Goal: Information Seeking & Learning: Learn about a topic

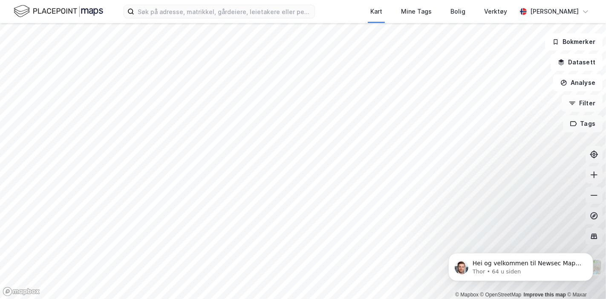
click at [316, 298] on html "Kart Mine Tags Bolig Verktøy [PERSON_NAME] © Mapbox © OpenStreetMap Improve thi…" at bounding box center [303, 149] width 606 height 299
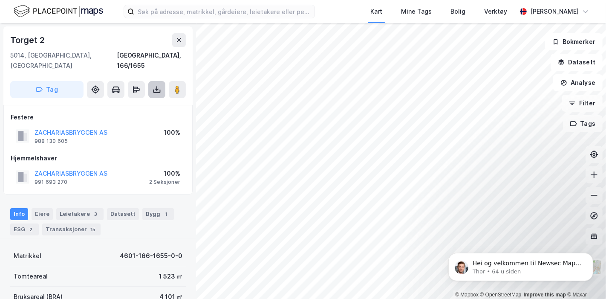
click at [152, 85] on icon at bounding box center [156, 89] width 9 height 9
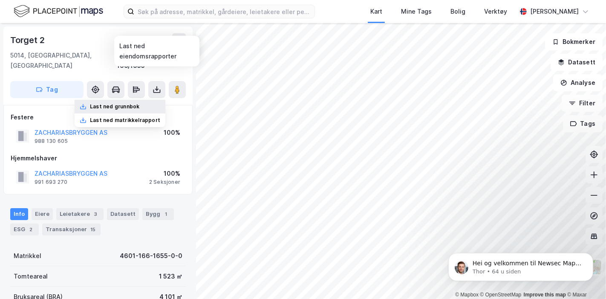
click at [129, 103] on div "Last ned grunnbok" at bounding box center [114, 106] width 49 height 7
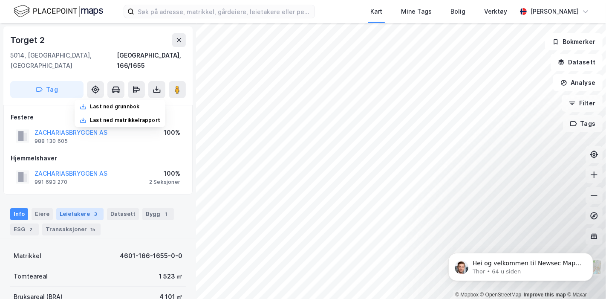
click at [86, 208] on div "Leietakere 3" at bounding box center [79, 214] width 47 height 12
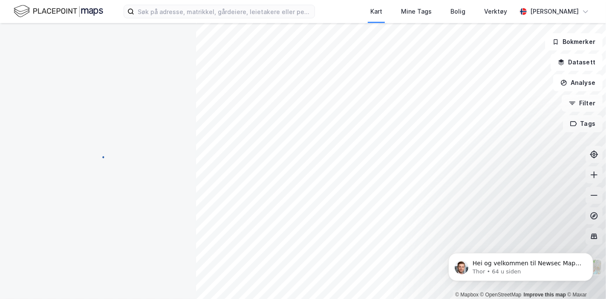
scroll to position [2, 0]
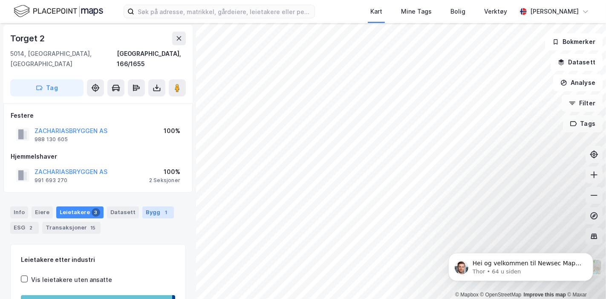
click at [148, 206] on div "Bygg 1" at bounding box center [158, 212] width 32 height 12
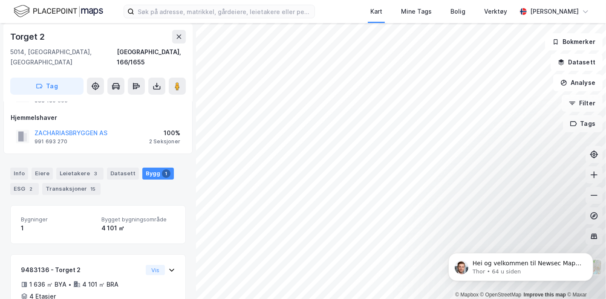
scroll to position [80, 0]
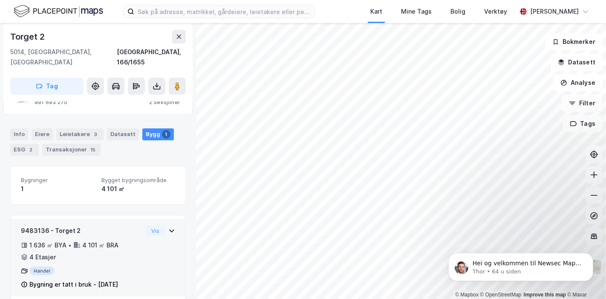
click at [127, 241] on div "1 636 ㎡ BYA • 4 101 ㎡ BRA • 4 Etasjer" at bounding box center [81, 251] width 121 height 22
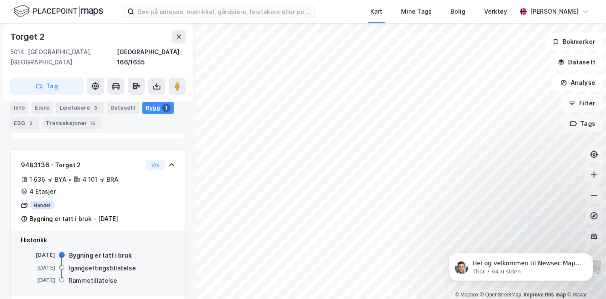
scroll to position [51, 0]
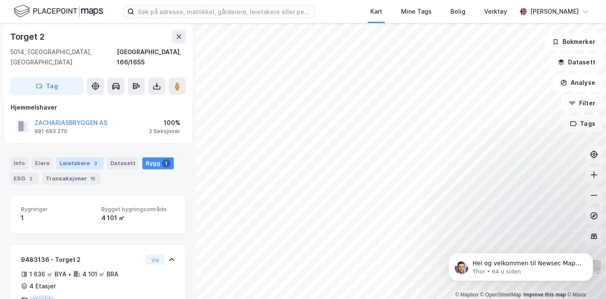
click at [80, 157] on div "Leietakere 3" at bounding box center [79, 163] width 47 height 12
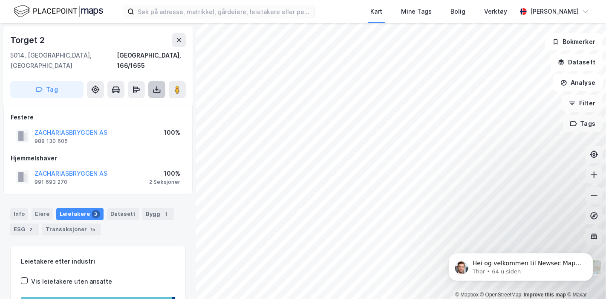
click at [159, 85] on icon at bounding box center [156, 89] width 9 height 9
click at [136, 167] on div "ZACHARIASBRYGGEN AS 991 693 270 100% 2 Seksjoner" at bounding box center [98, 177] width 175 height 20
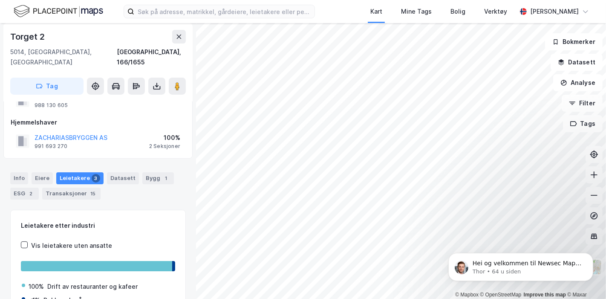
scroll to position [47, 0]
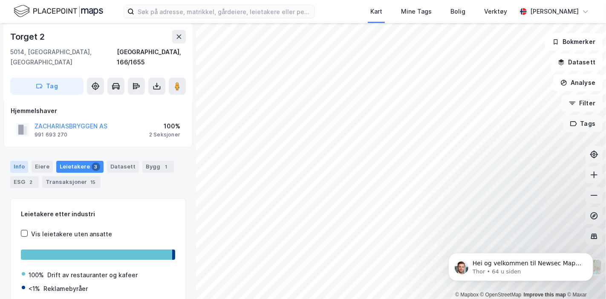
click at [18, 161] on div "Info" at bounding box center [19, 167] width 18 height 12
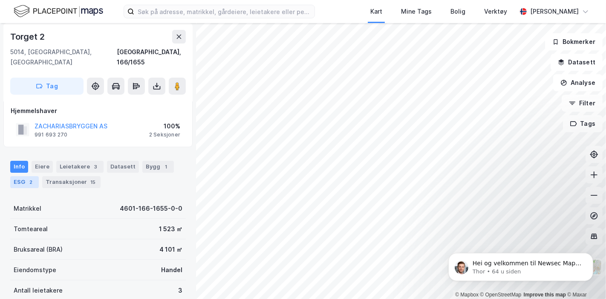
click at [26, 176] on div "ESG 2" at bounding box center [24, 182] width 29 height 12
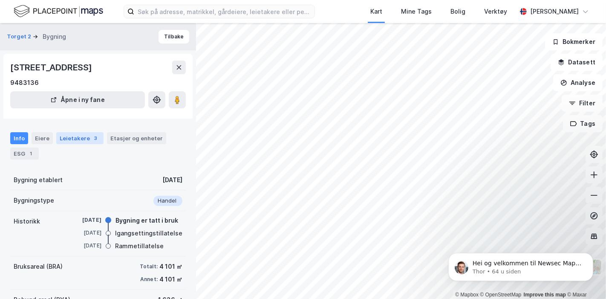
click at [82, 136] on div "Leietakere 3" at bounding box center [79, 138] width 47 height 12
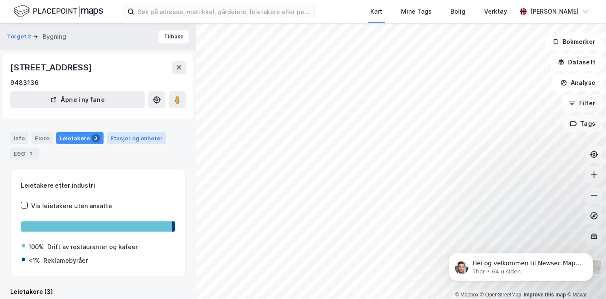
click at [134, 141] on div "Etasjer og enheter" at bounding box center [136, 138] width 52 height 8
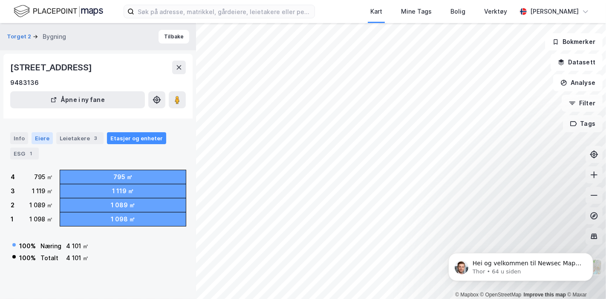
click at [40, 133] on div "Eiere" at bounding box center [42, 138] width 21 height 12
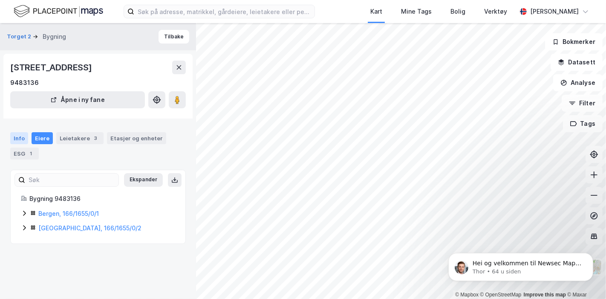
click at [20, 137] on div "Info" at bounding box center [19, 138] width 18 height 12
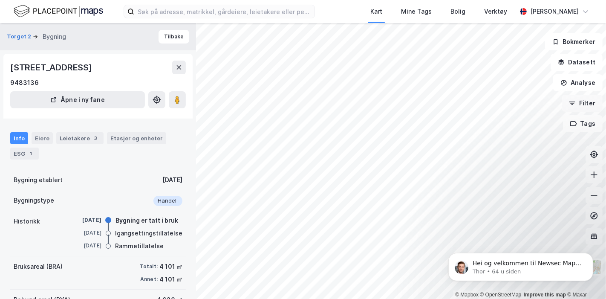
click at [588, 103] on button "Filter" at bounding box center [581, 103] width 41 height 17
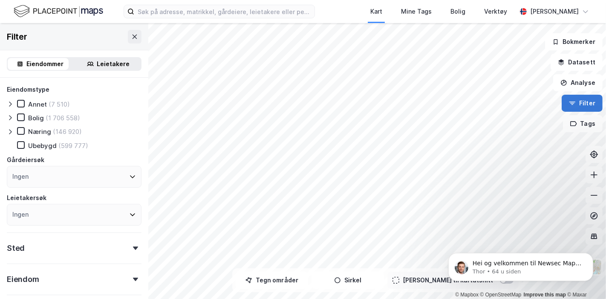
click at [588, 103] on button "Filter" at bounding box center [581, 103] width 41 height 17
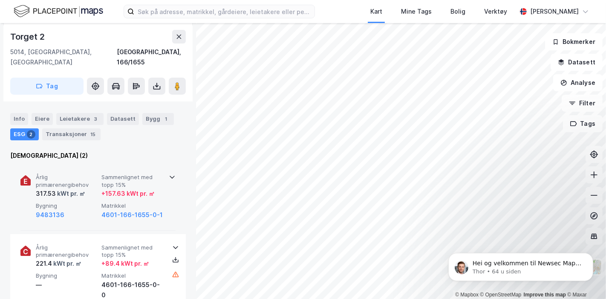
scroll to position [48, 0]
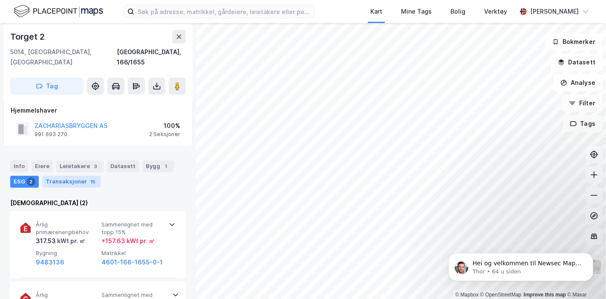
click at [73, 175] on div "Transaksjoner 15" at bounding box center [71, 181] width 58 height 12
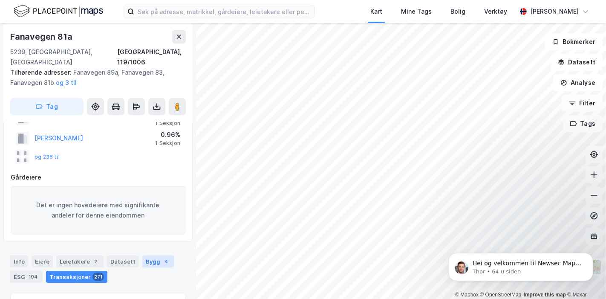
scroll to position [106, 0]
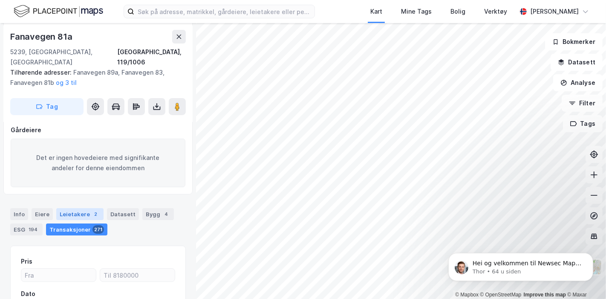
click at [80, 208] on div "Leietakere 2" at bounding box center [79, 214] width 47 height 12
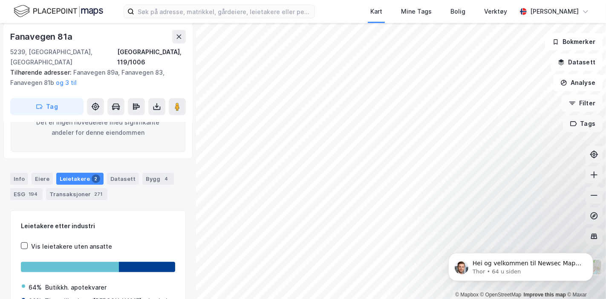
scroll to position [142, 0]
click at [115, 172] on div "Datasett" at bounding box center [123, 178] width 32 height 12
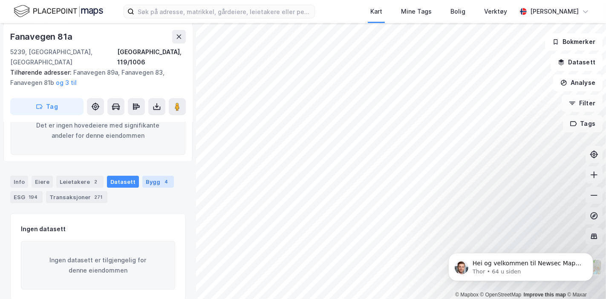
click at [152, 175] on div "Bygg 4" at bounding box center [158, 181] width 32 height 12
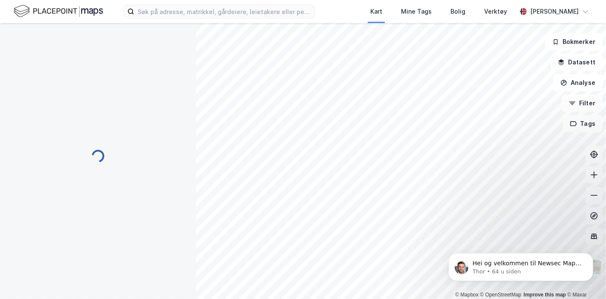
scroll to position [67, 0]
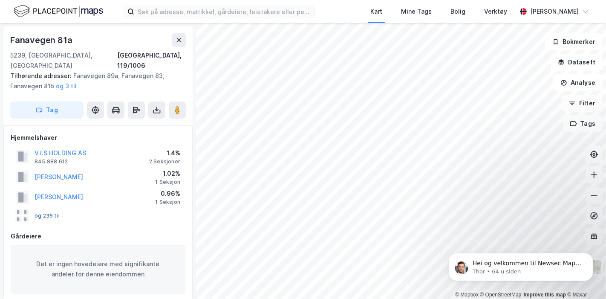
click at [0, 0] on button "og 236 til" at bounding box center [0, 0] width 0 height 0
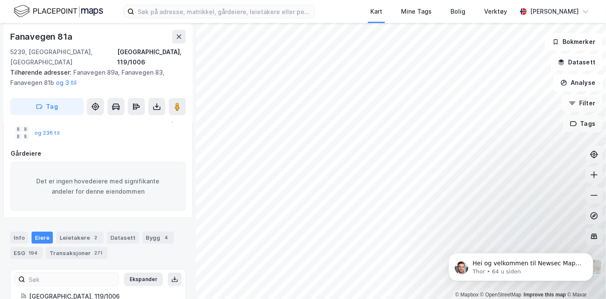
scroll to position [177, 0]
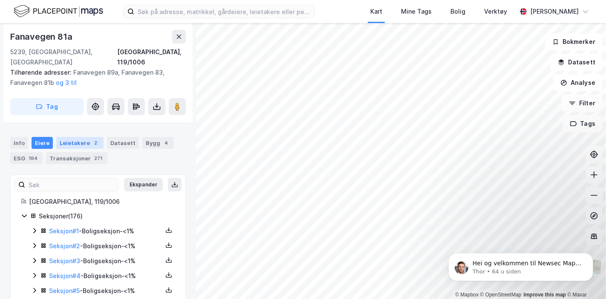
click at [75, 137] on div "Leietakere 2" at bounding box center [79, 143] width 47 height 12
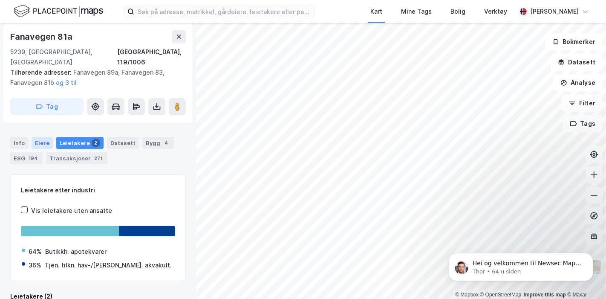
click at [41, 137] on div "Eiere" at bounding box center [42, 143] width 21 height 12
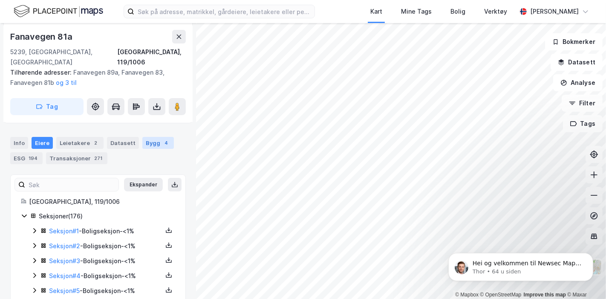
click at [147, 137] on div "Bygg 4" at bounding box center [158, 143] width 32 height 12
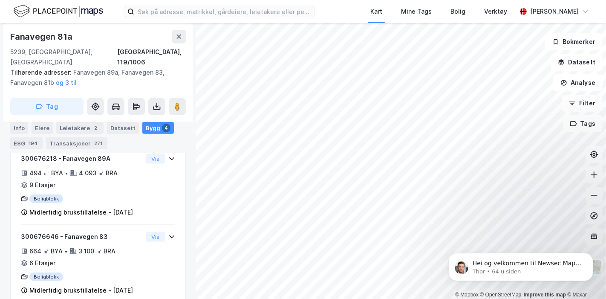
scroll to position [460, 0]
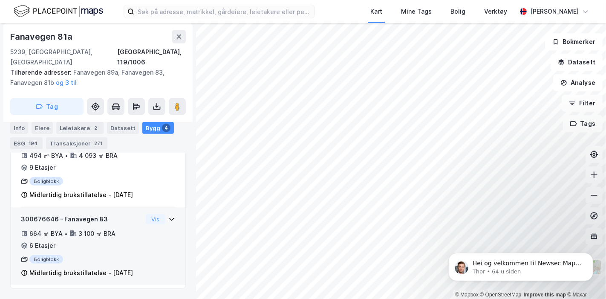
click at [169, 211] on div "300676646 - Fanavegen 83 664 ㎡ BYA • 3 100 ㎡ BRA • 6 Etasjer Boligblokk Midlert…" at bounding box center [98, 246] width 175 height 78
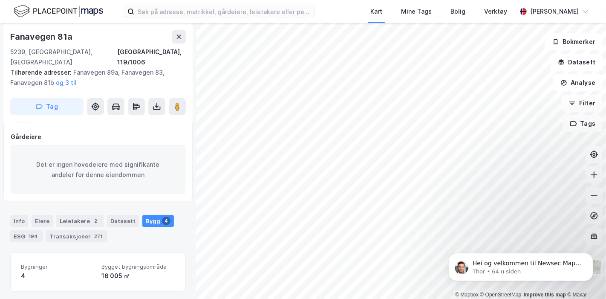
scroll to position [52, 0]
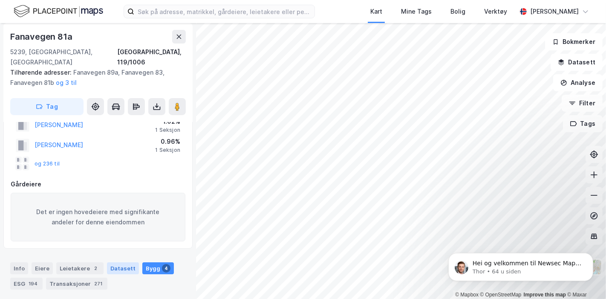
click at [112, 262] on div "Datasett" at bounding box center [123, 268] width 32 height 12
click at [70, 252] on div "Info [PERSON_NAME] 2 Datasett Bygg 4 ESG 194 Transaksjoner 271" at bounding box center [98, 272] width 196 height 41
click at [74, 262] on div "Leietakere 2" at bounding box center [79, 268] width 47 height 12
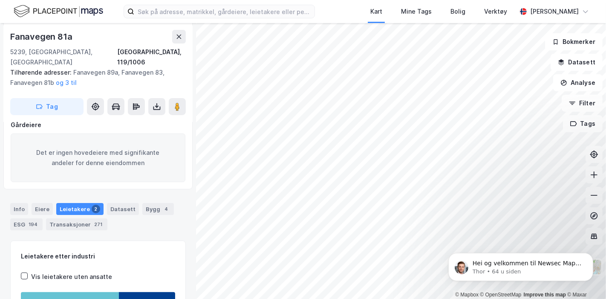
scroll to position [147, 0]
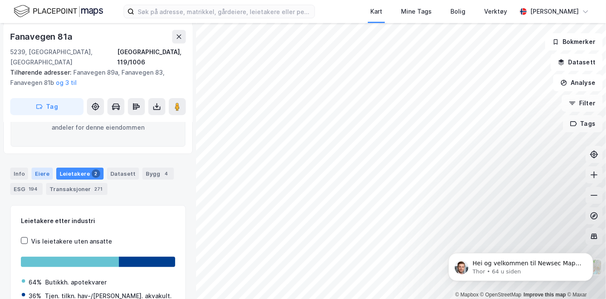
click at [33, 167] on div "Eiere" at bounding box center [42, 173] width 21 height 12
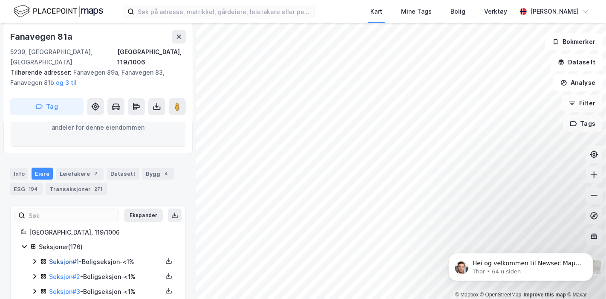
click at [57, 258] on link "Seksjon # 1" at bounding box center [64, 261] width 30 height 7
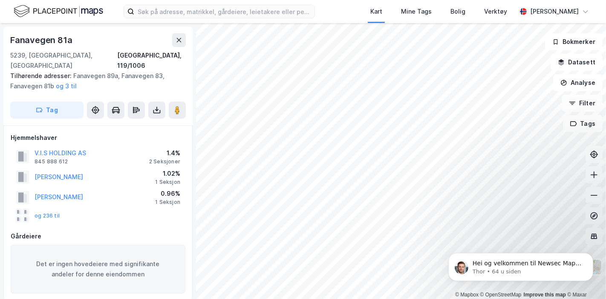
scroll to position [1, 0]
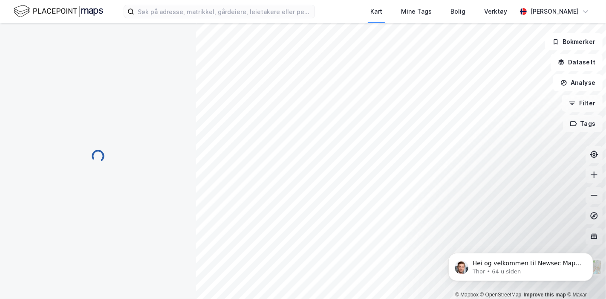
scroll to position [2, 0]
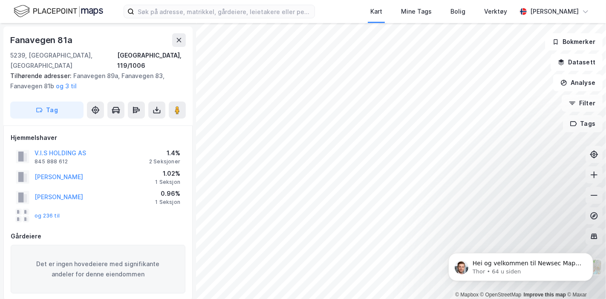
scroll to position [2, 0]
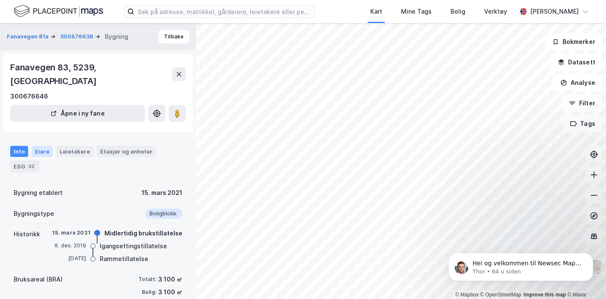
click at [44, 146] on div "Eiere" at bounding box center [42, 151] width 21 height 11
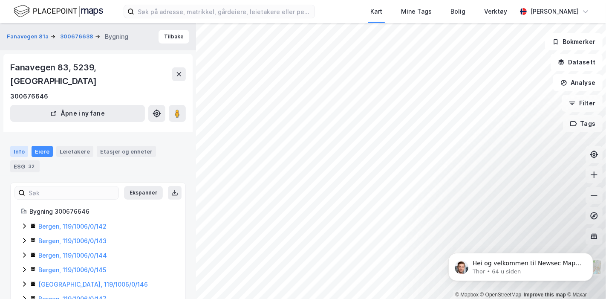
click at [23, 146] on div "Info" at bounding box center [19, 151] width 18 height 11
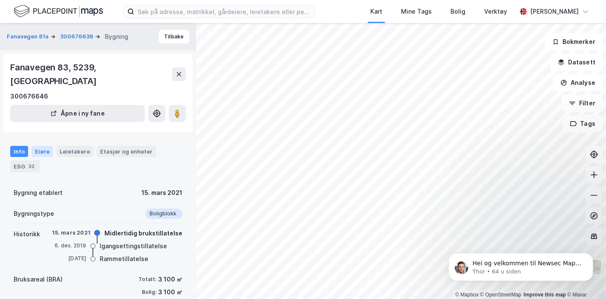
click at [33, 146] on div "Eiere" at bounding box center [42, 151] width 21 height 11
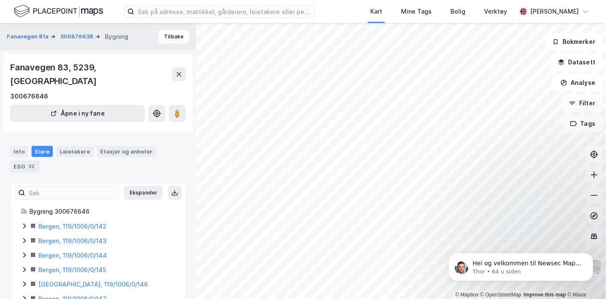
click at [36, 221] on div "Bergen, 119/1006/0/142" at bounding box center [102, 226] width 145 height 10
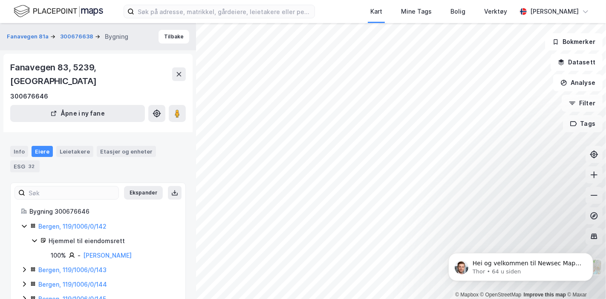
scroll to position [47, 0]
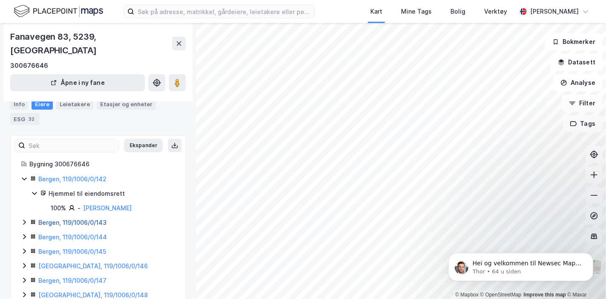
click at [101, 218] on link "Bergen, 119/1006/0/143" at bounding box center [72, 221] width 68 height 7
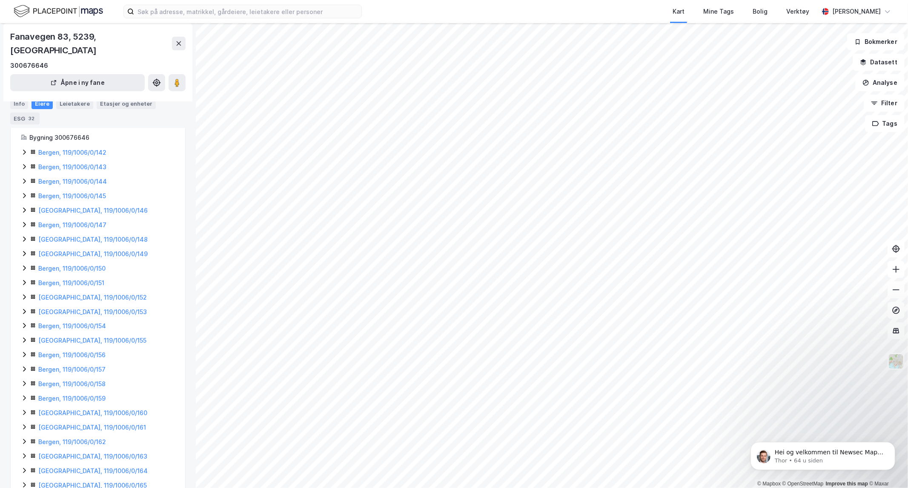
scroll to position [239, 0]
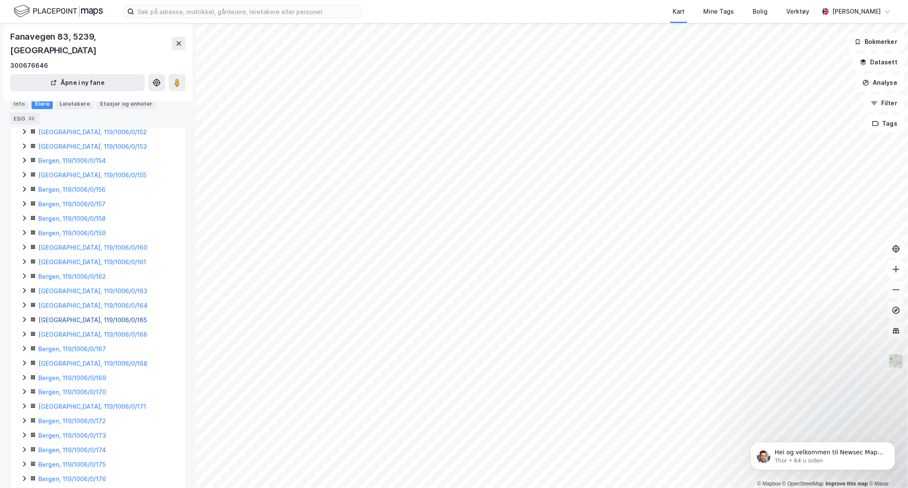
click at [93, 298] on link "[GEOGRAPHIC_DATA], 119/1006/0/165" at bounding box center [92, 319] width 109 height 7
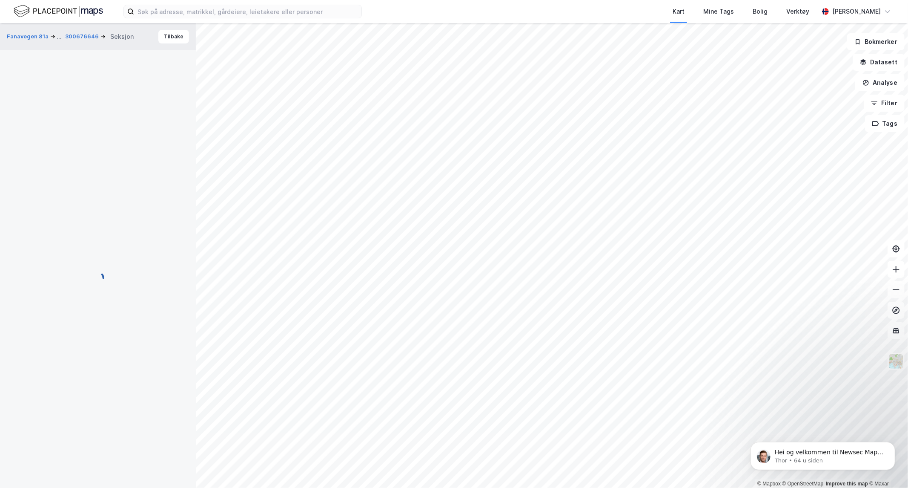
scroll to position [32, 0]
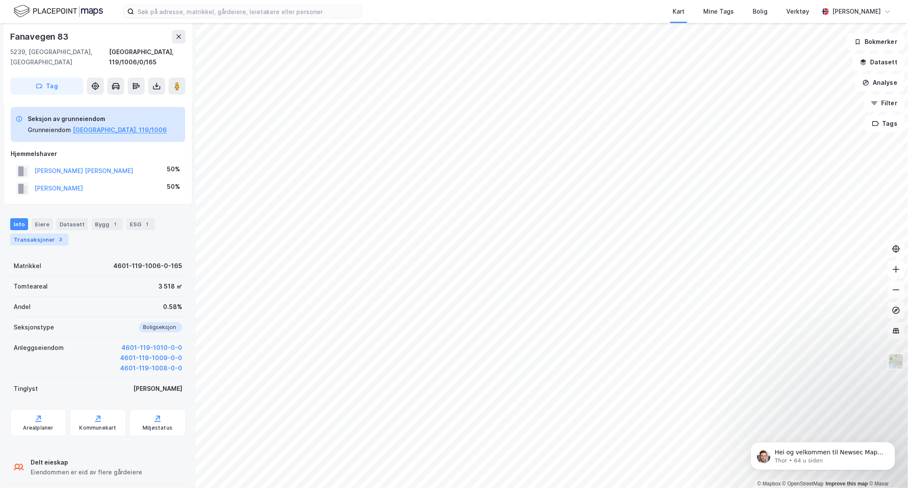
click at [37, 233] on div "Transaksjoner 3" at bounding box center [39, 239] width 58 height 12
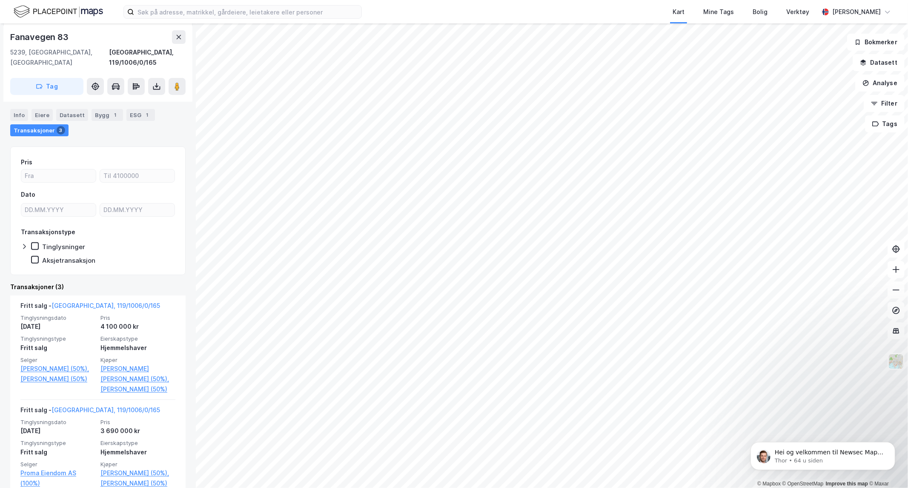
scroll to position [142, 0]
